Goal: Transaction & Acquisition: Subscribe to service/newsletter

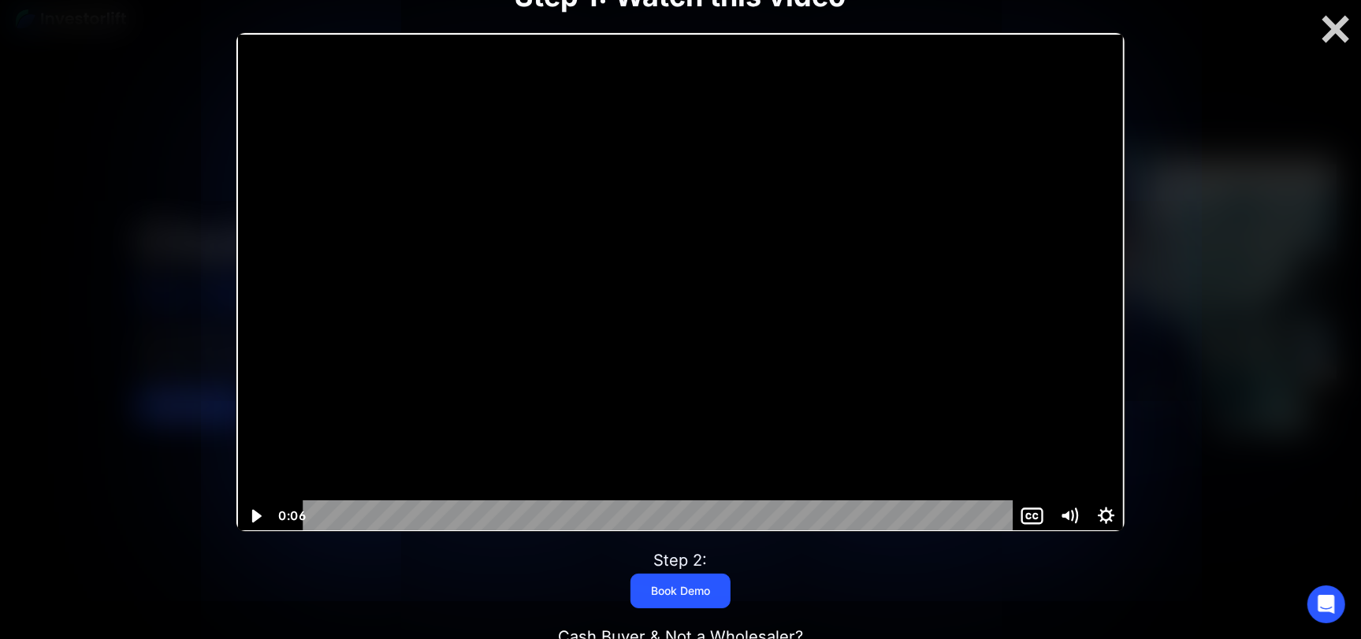
click at [254, 511] on icon "Play Video" at bounding box center [256, 516] width 9 height 13
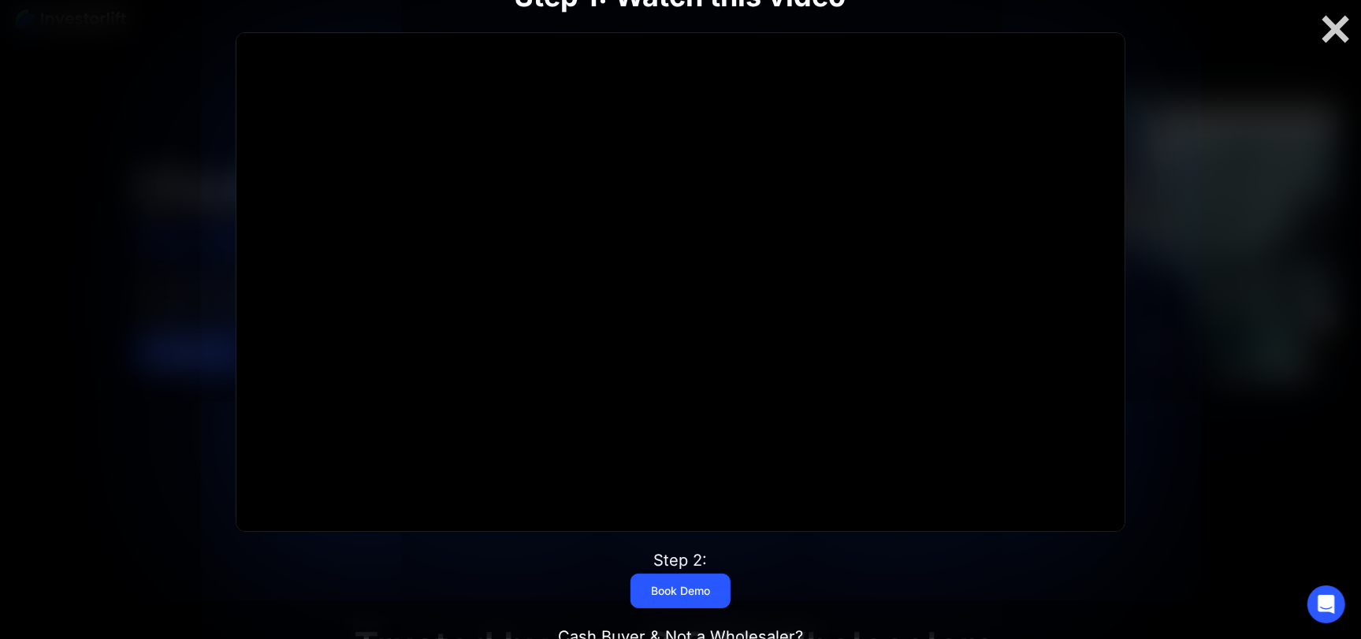
scroll to position [53, 0]
click at [1332, 25] on div at bounding box center [1335, 29] width 50 height 33
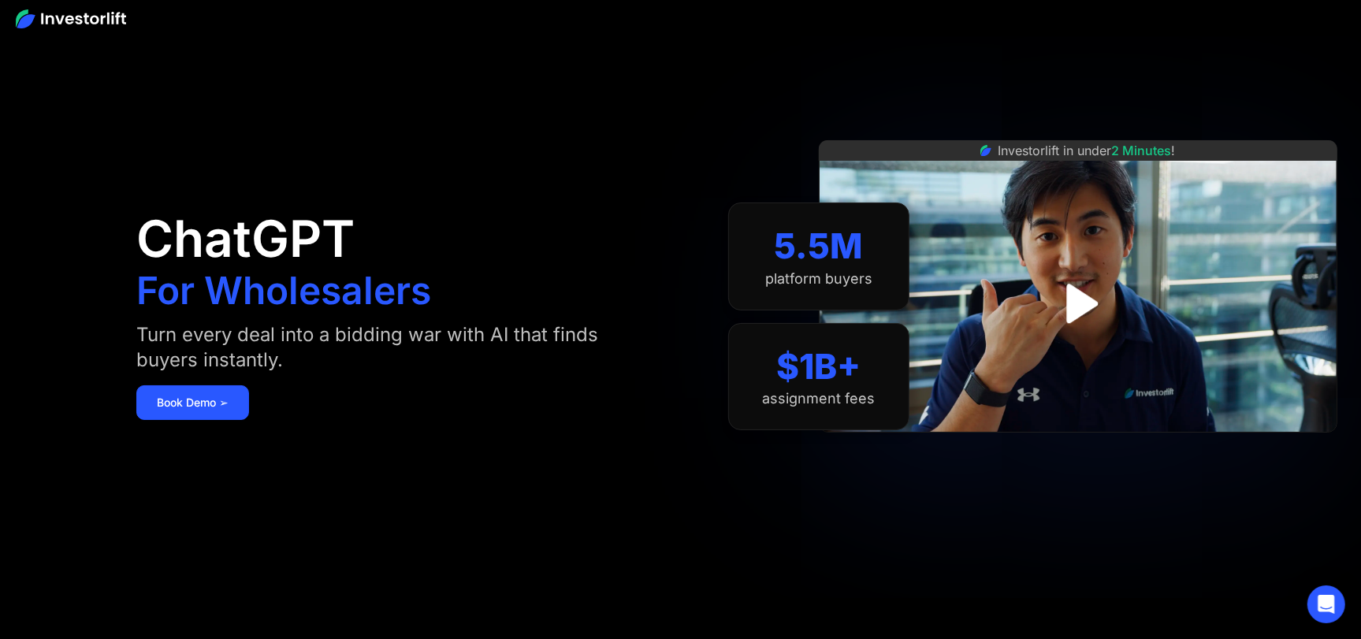
scroll to position [0, 0]
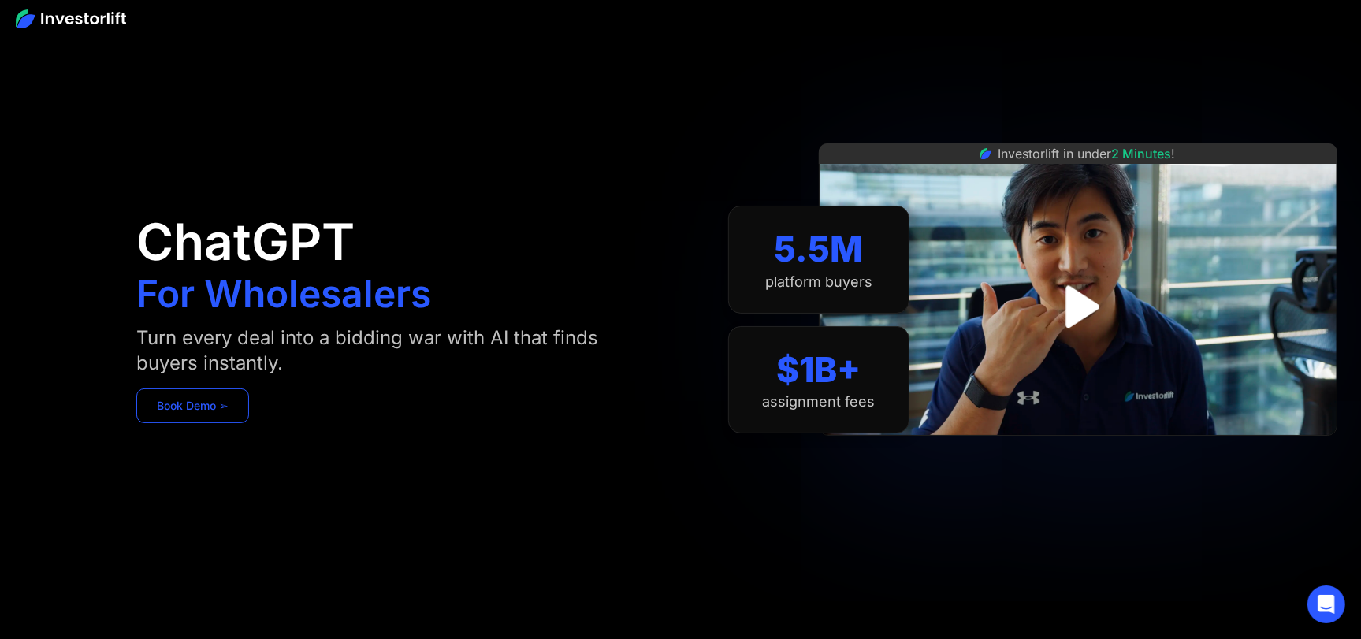
click at [200, 406] on link "Book Demo ➢" at bounding box center [192, 405] width 113 height 35
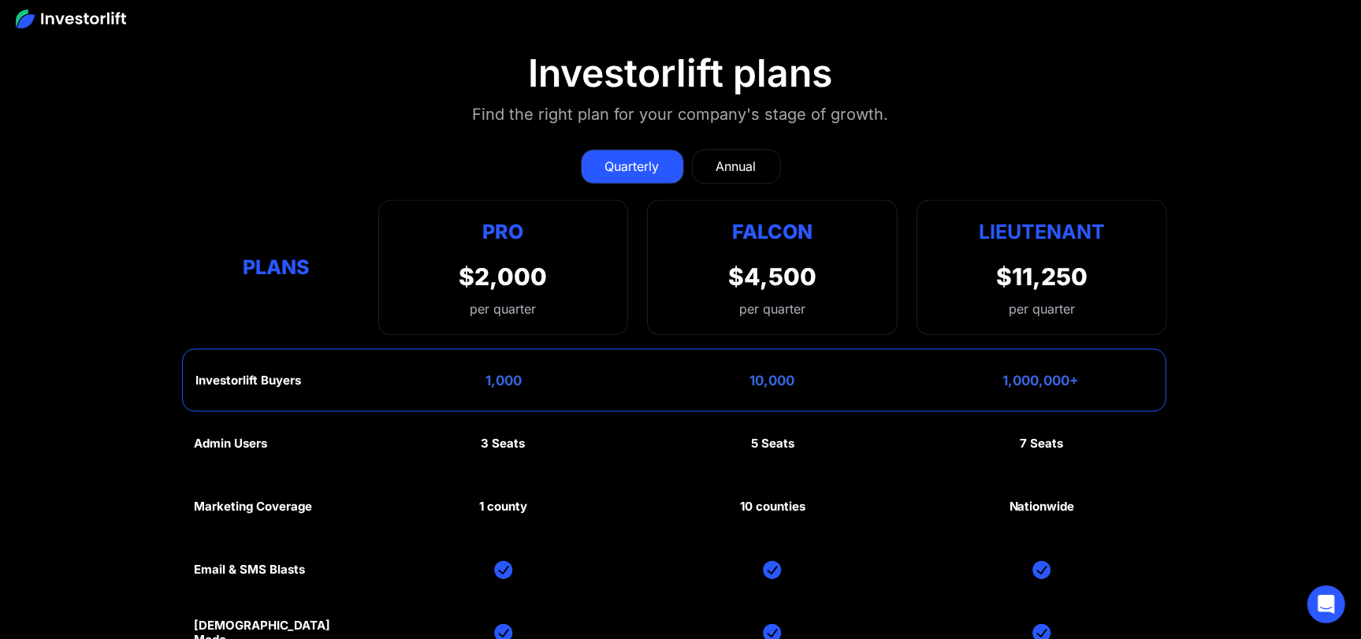
scroll to position [7538, 0]
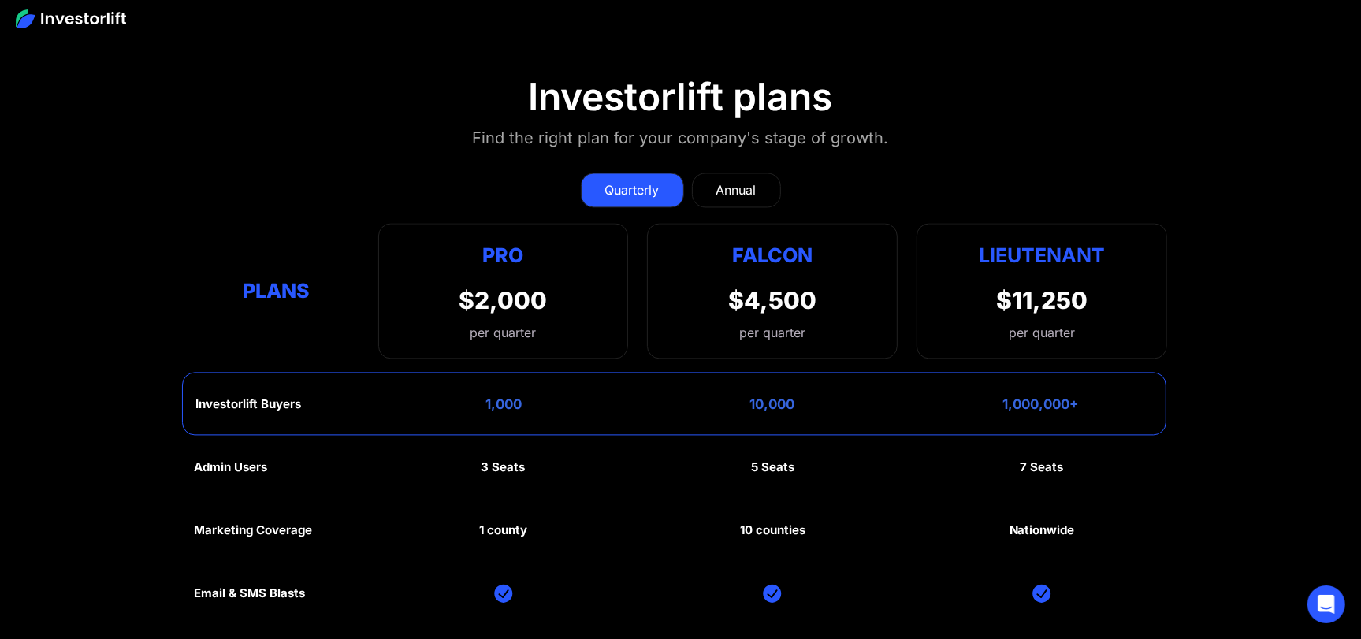
click at [743, 180] on div "Annual" at bounding box center [736, 189] width 40 height 19
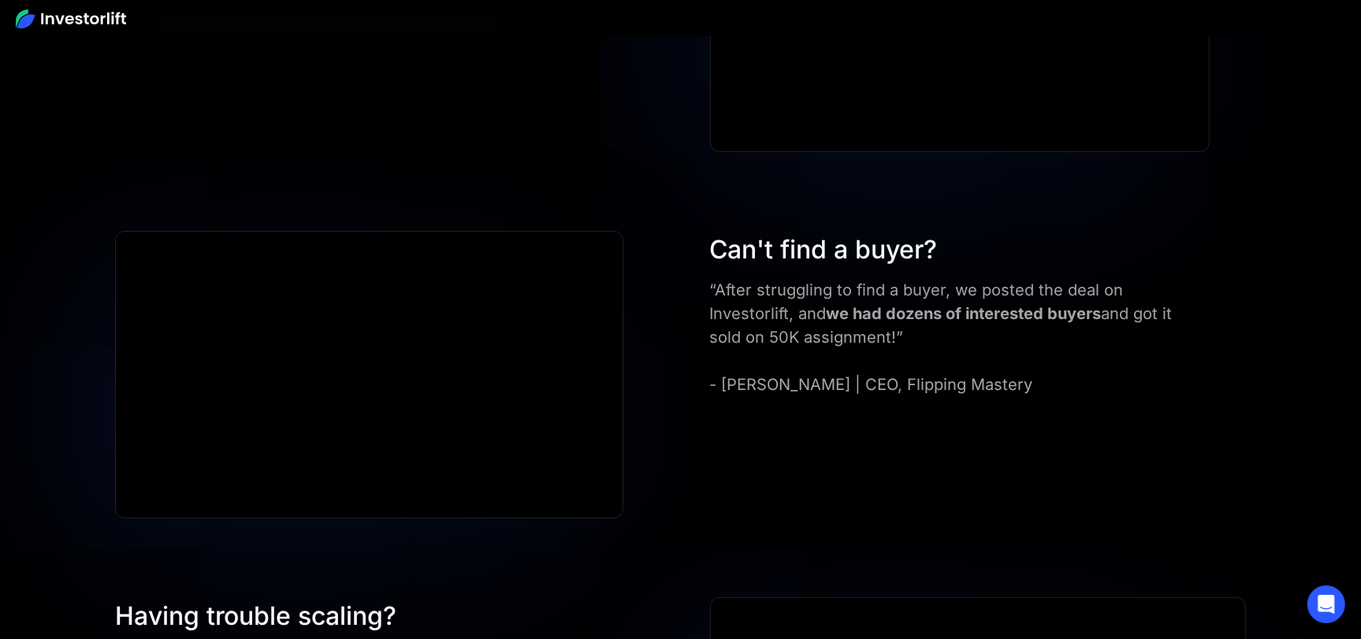
scroll to position [4853, 0]
